Goal: Information Seeking & Learning: Learn about a topic

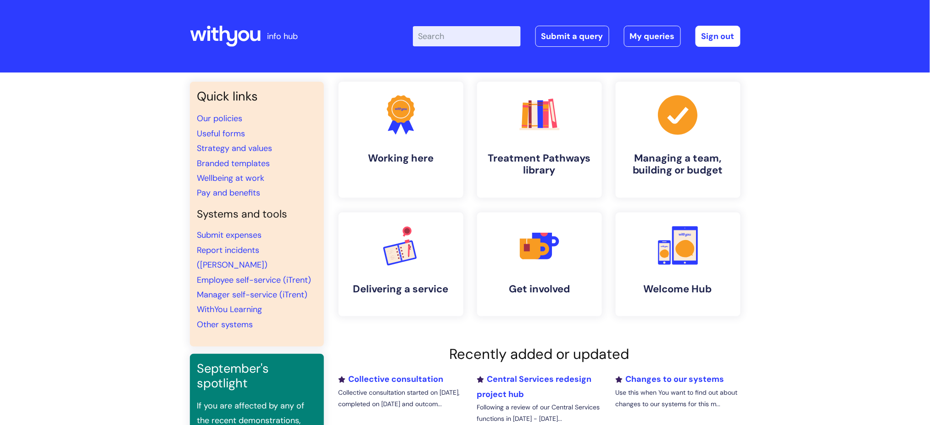
click at [478, 33] on input "Enter your search term here..." at bounding box center [467, 36] width 108 height 20
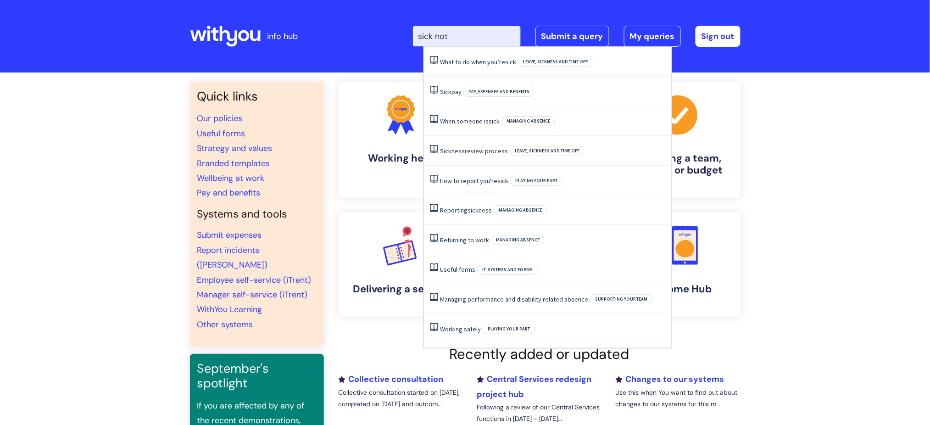
type input "sick note"
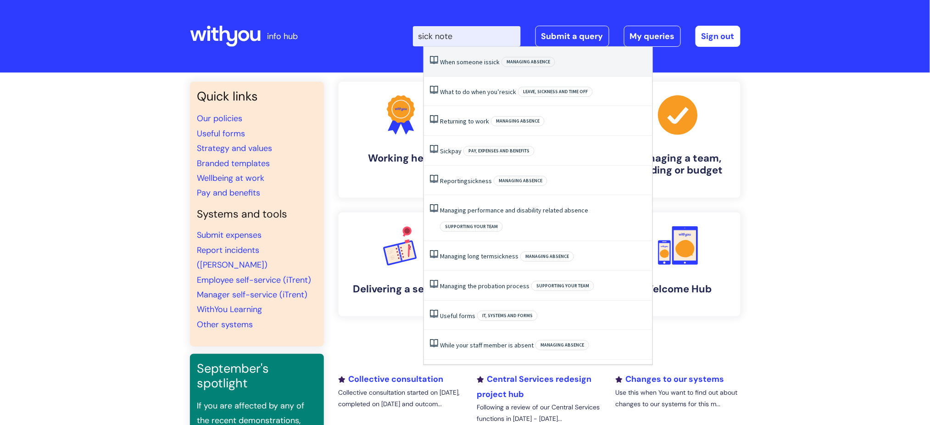
click at [519, 67] on span "Managing absence" at bounding box center [528, 62] width 54 height 10
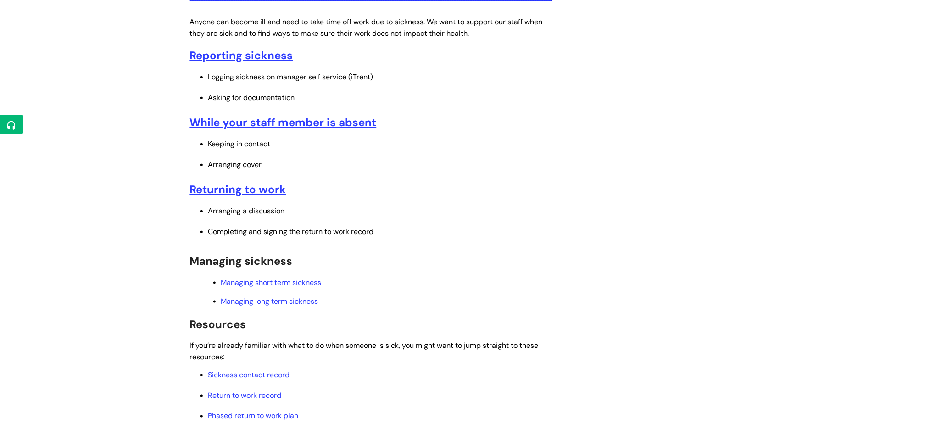
scroll to position [184, 0]
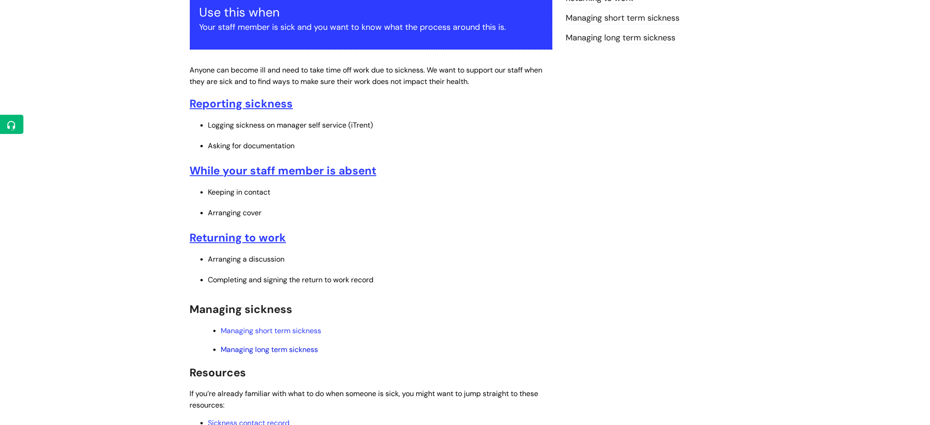
click at [263, 351] on link "Managing long term sickness" at bounding box center [269, 350] width 97 height 10
